Goal: Information Seeking & Learning: Learn about a topic

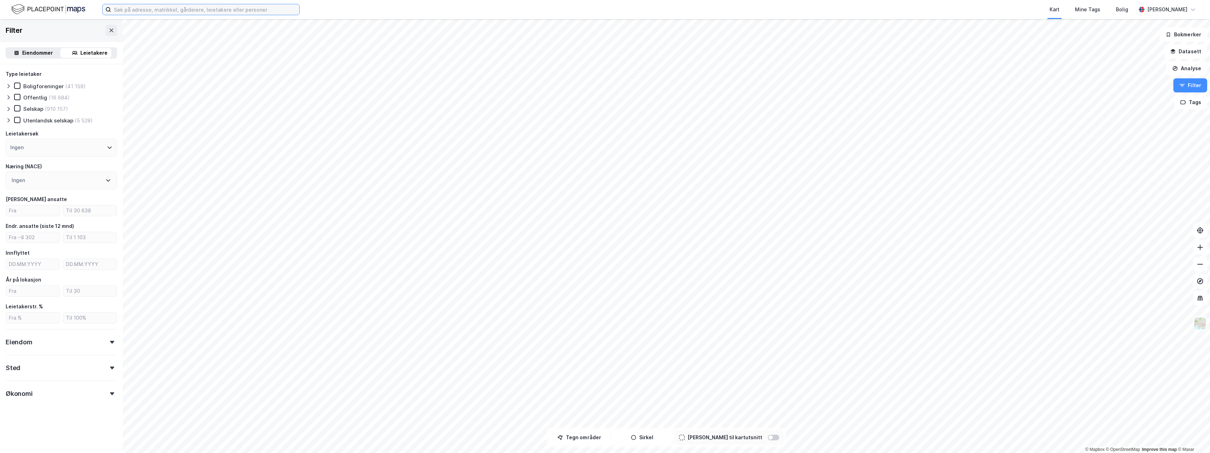
click at [262, 11] on input at bounding box center [205, 9] width 188 height 11
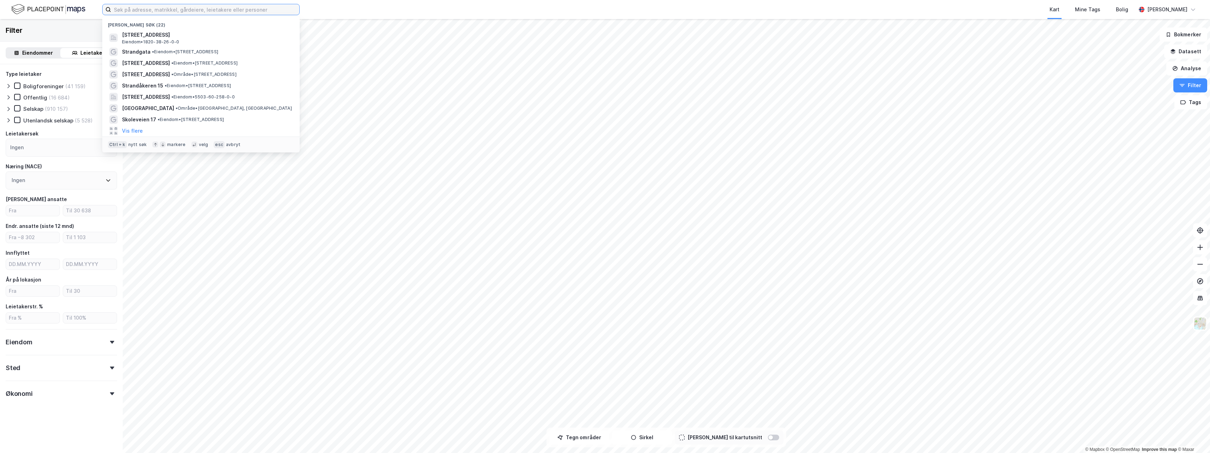
paste input "Deatnomielli 6"
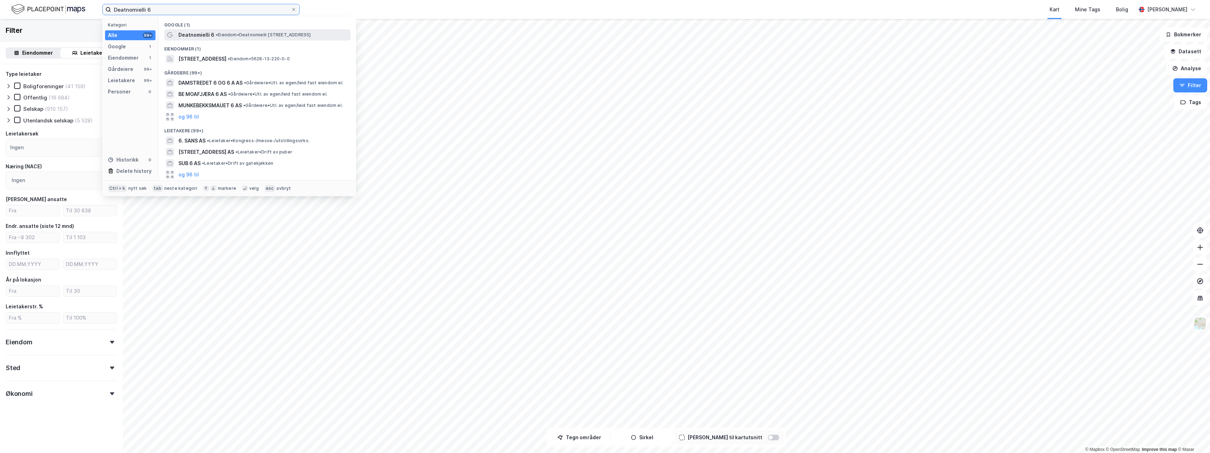
type input "Deatnomielli 6"
click at [251, 36] on span "• Eiendom • [STREET_ADDRESS]" at bounding box center [263, 35] width 95 height 6
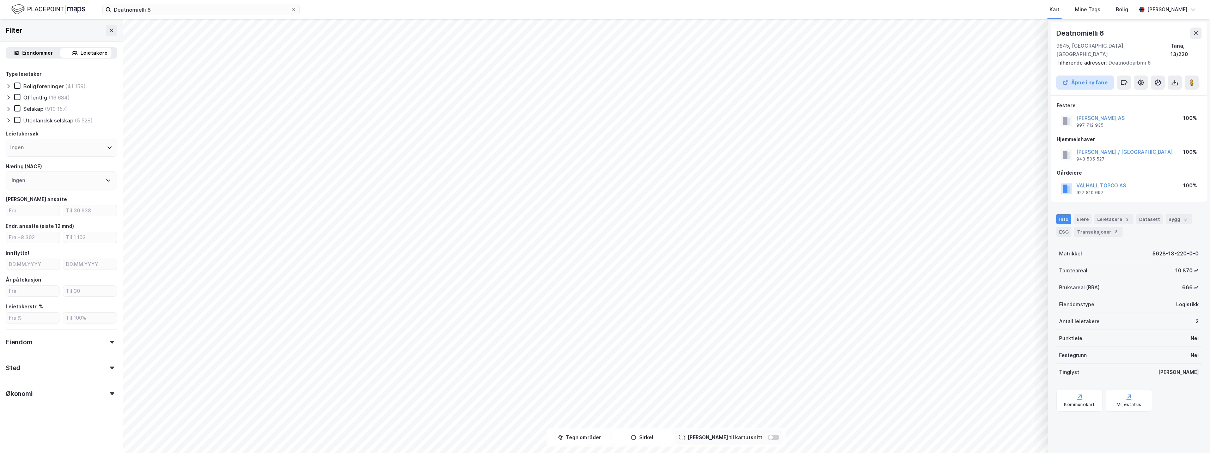
click at [1078, 75] on button "Åpne i ny fane" at bounding box center [1086, 82] width 58 height 14
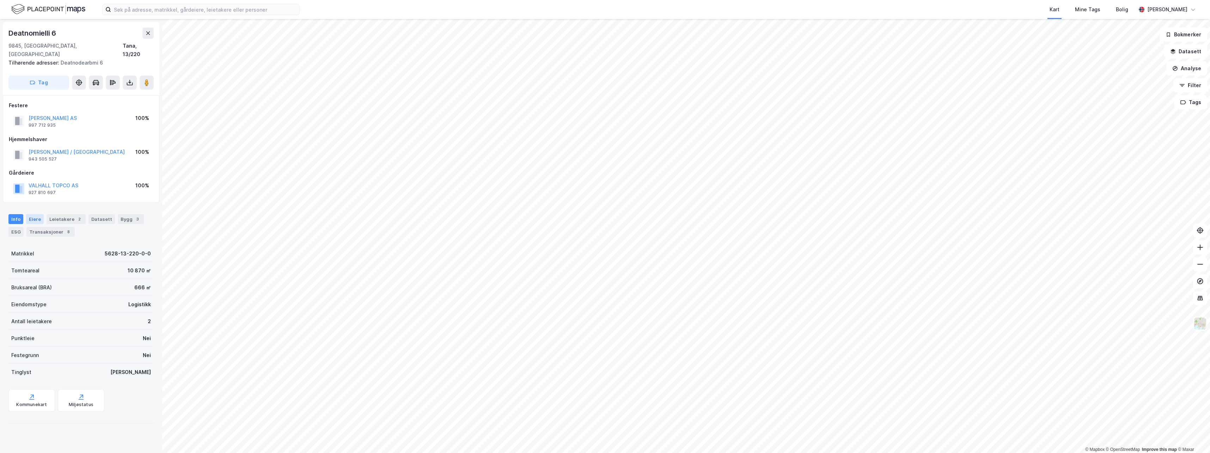
click at [35, 214] on div "Eiere" at bounding box center [35, 219] width 18 height 10
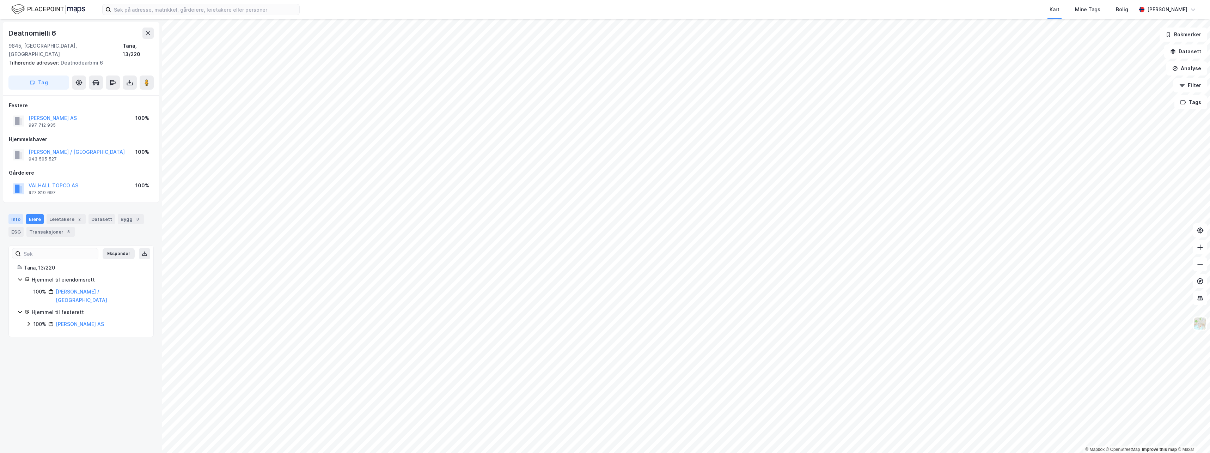
click at [18, 214] on div "Info" at bounding box center [15, 219] width 15 height 10
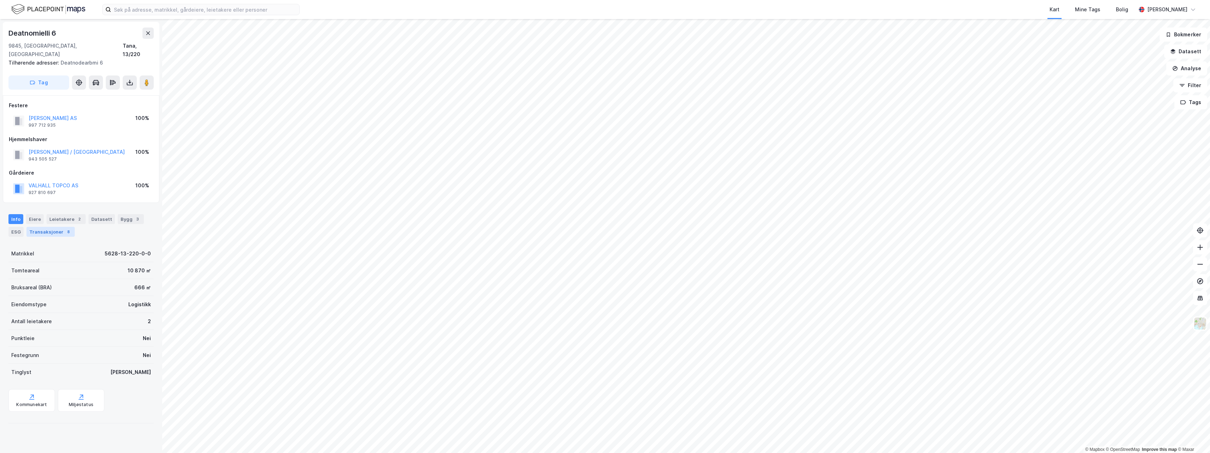
click at [51, 227] on div "Transaksjoner 8" at bounding box center [50, 232] width 48 height 10
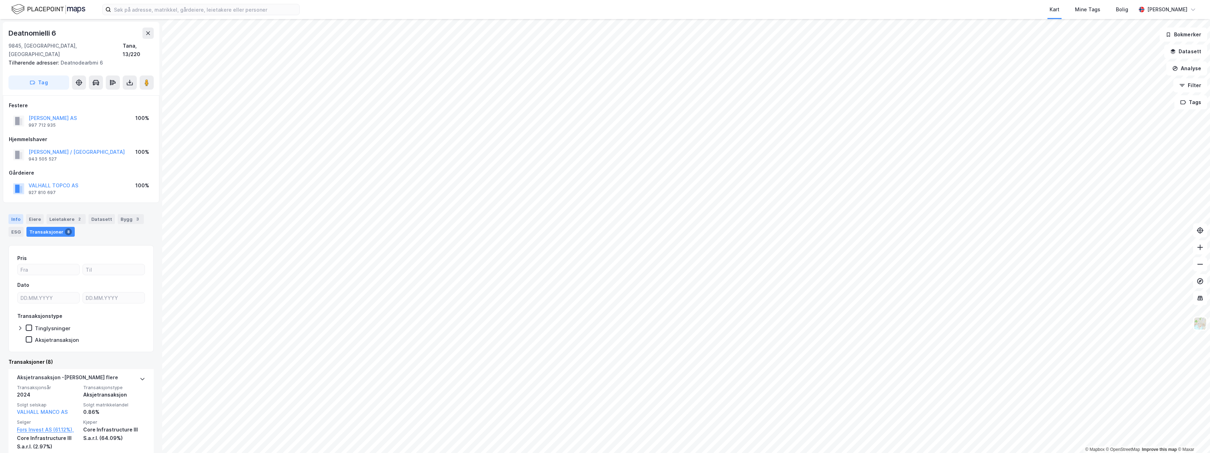
click at [17, 214] on div "Info" at bounding box center [15, 219] width 15 height 10
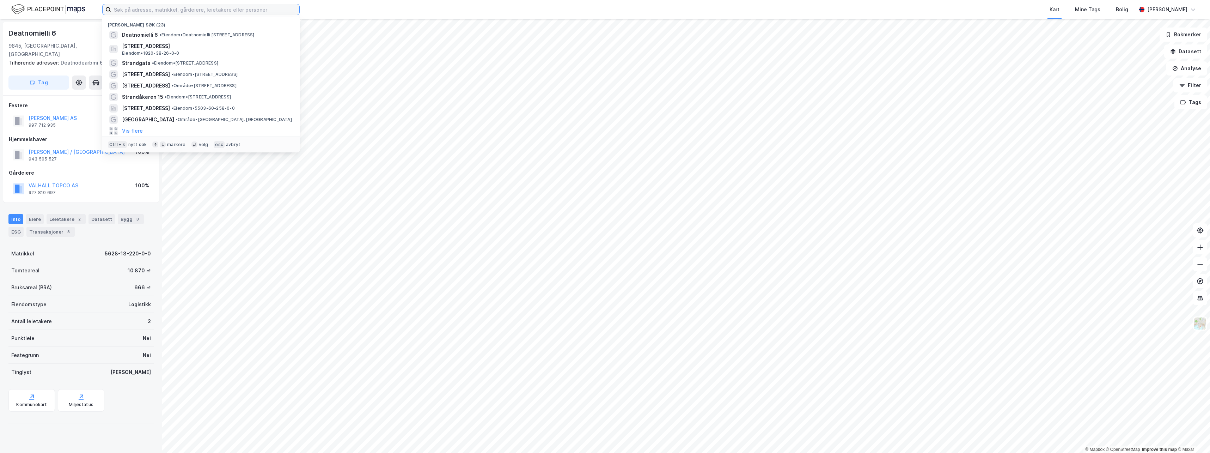
click at [226, 12] on input at bounding box center [205, 9] width 188 height 11
paste input "Hessengveien 7"
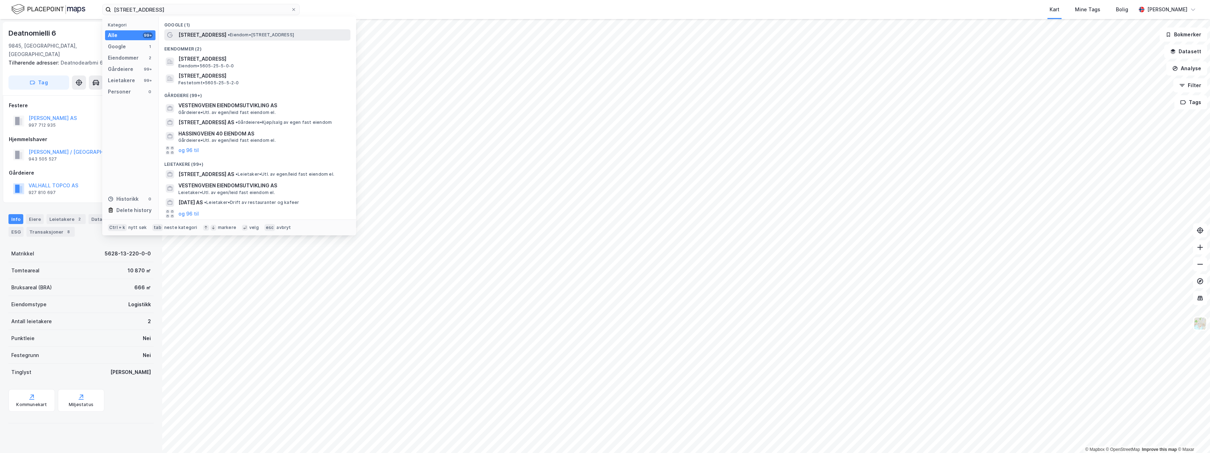
click at [236, 34] on span "• Eiendom • Hessengveien 7, 9912 Hesseng" at bounding box center [261, 35] width 66 height 6
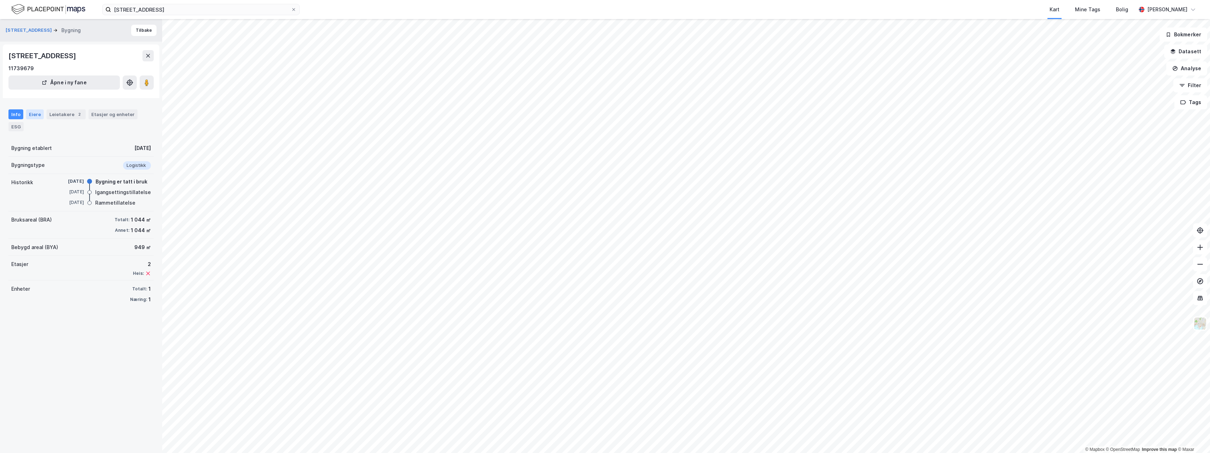
click at [35, 112] on div "Eiere" at bounding box center [35, 114] width 18 height 10
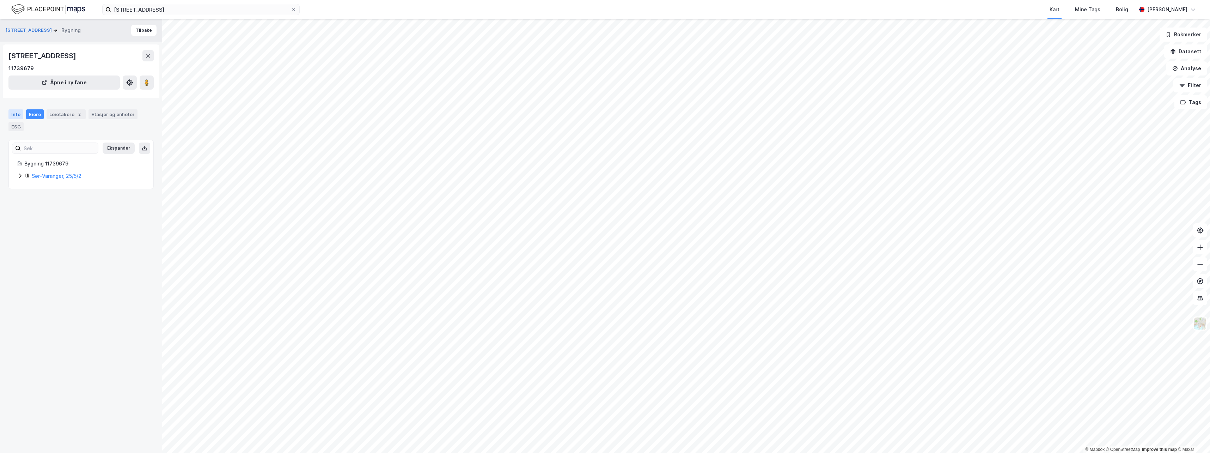
click at [18, 116] on div "Info" at bounding box center [15, 114] width 15 height 10
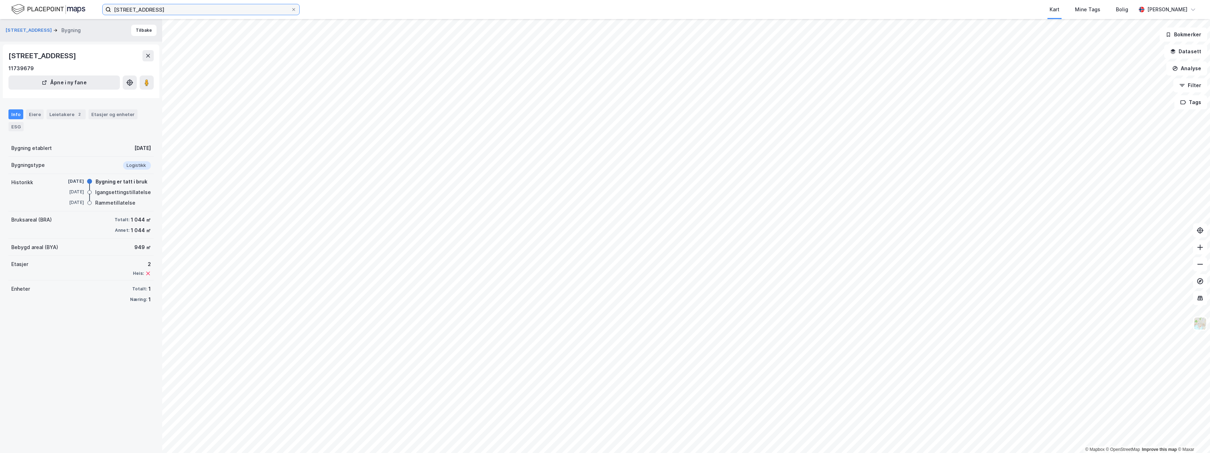
click at [239, 11] on input "Hessengveien 7" at bounding box center [201, 9] width 180 height 11
type input "H"
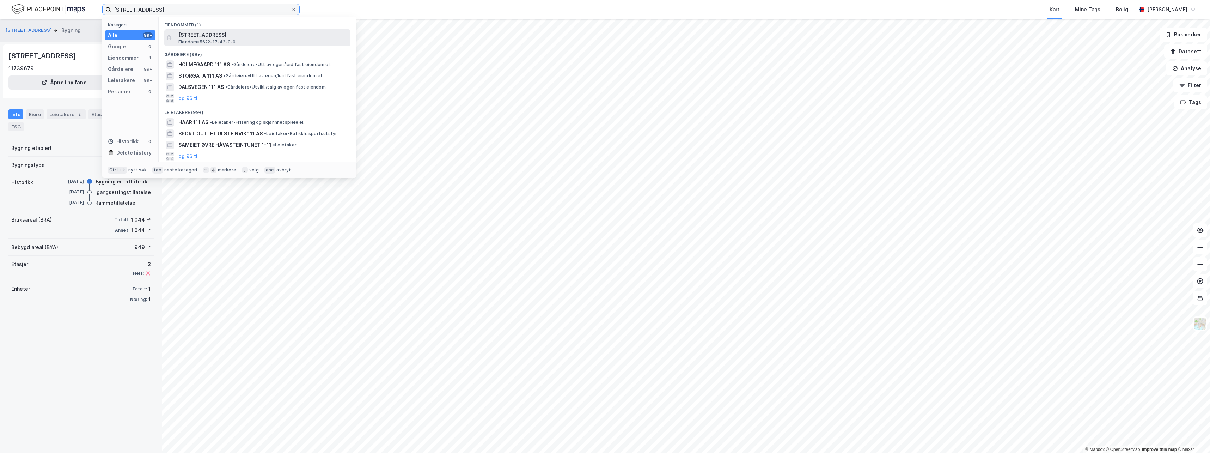
type input "bannakveien 111"
click at [225, 36] on span "Banakveien 111, 9700, LAKSELV, PORSANGER" at bounding box center [262, 35] width 169 height 8
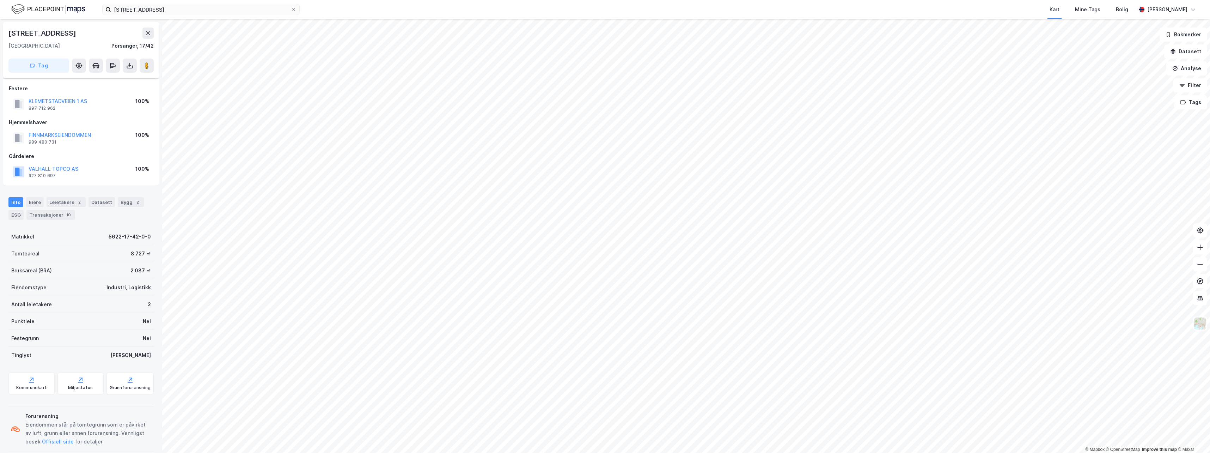
scroll to position [3, 0]
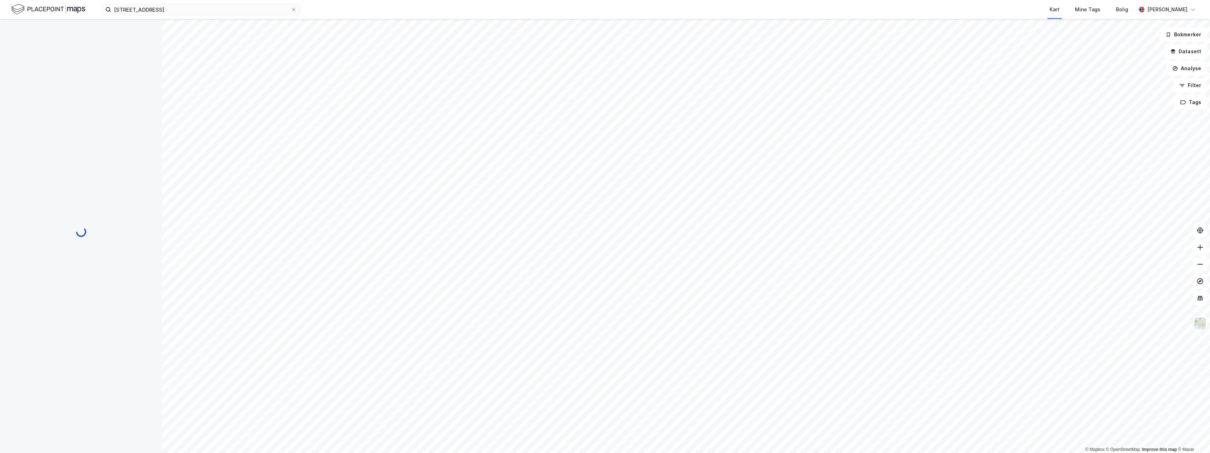
scroll to position [3, 0]
